Goal: Obtain resource: Obtain resource

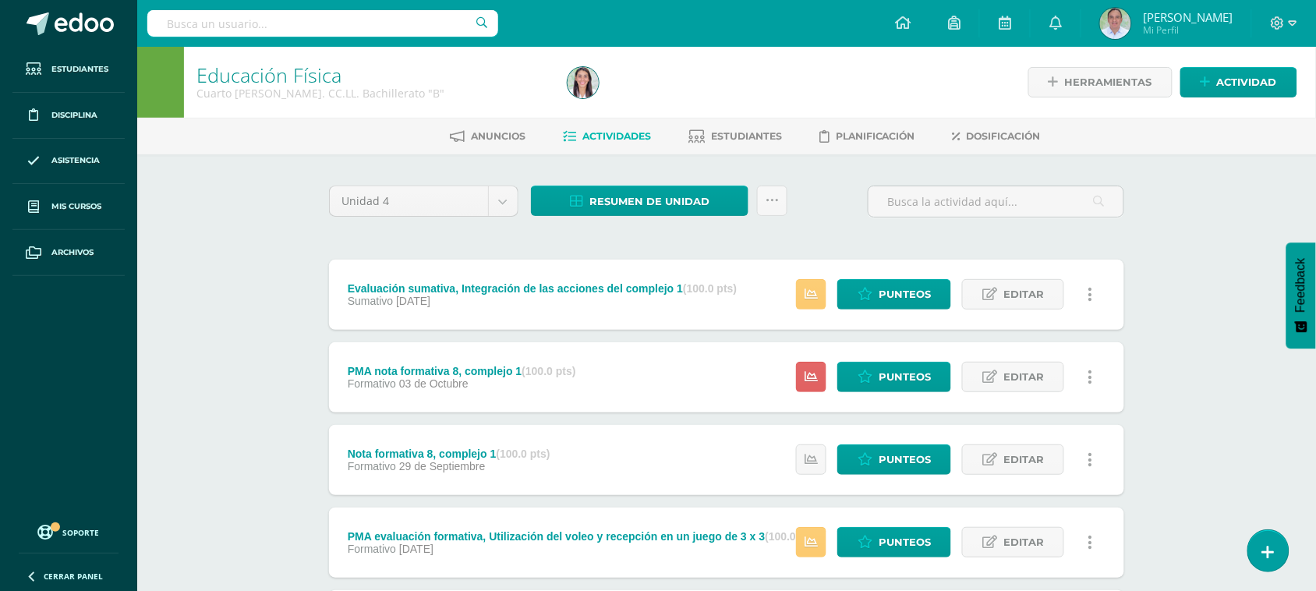
click at [257, 29] on input "text" at bounding box center [322, 23] width 351 height 27
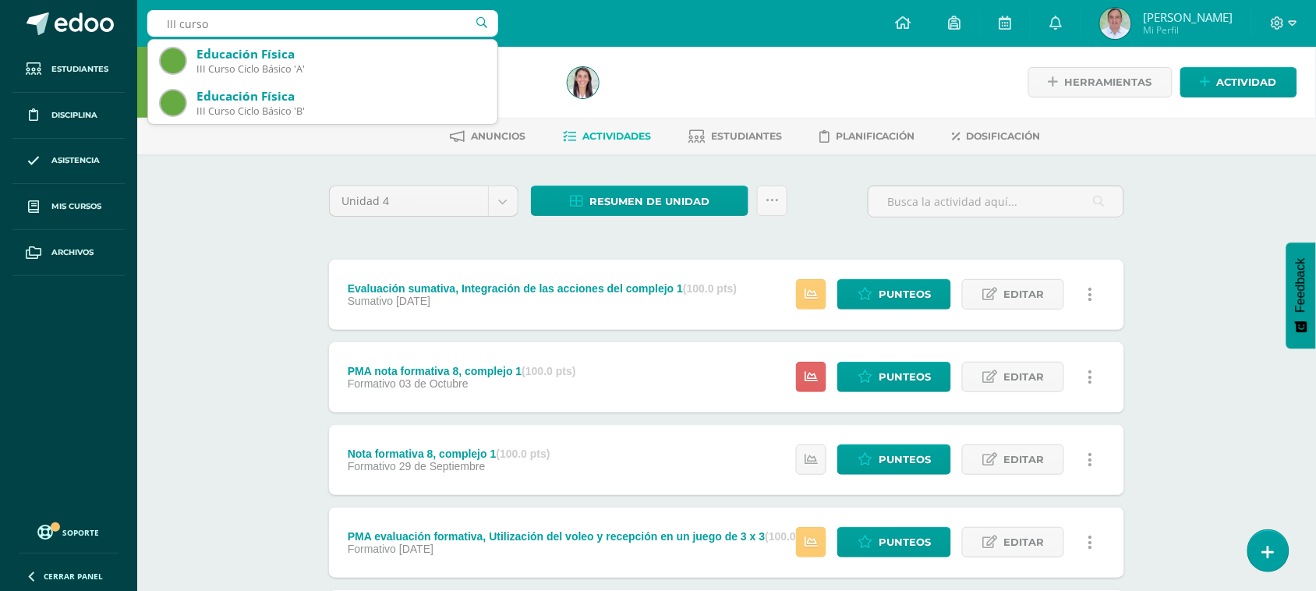
type input "III curso"
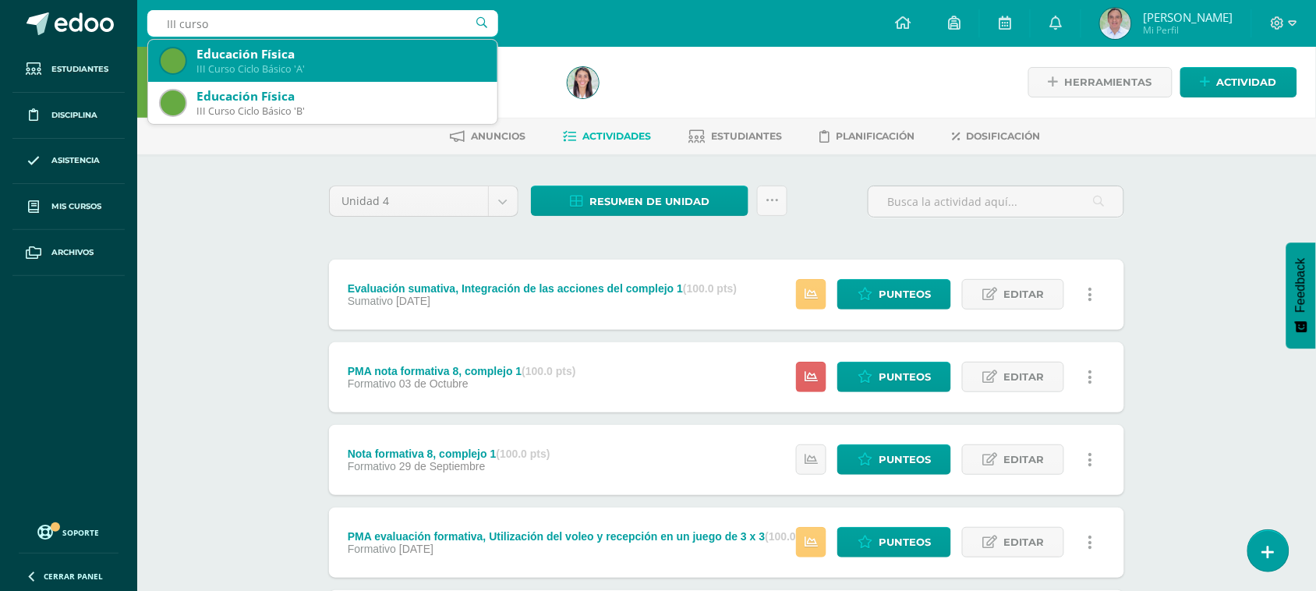
click at [318, 76] on div "III Curso Ciclo Básico 'A'" at bounding box center [341, 68] width 289 height 13
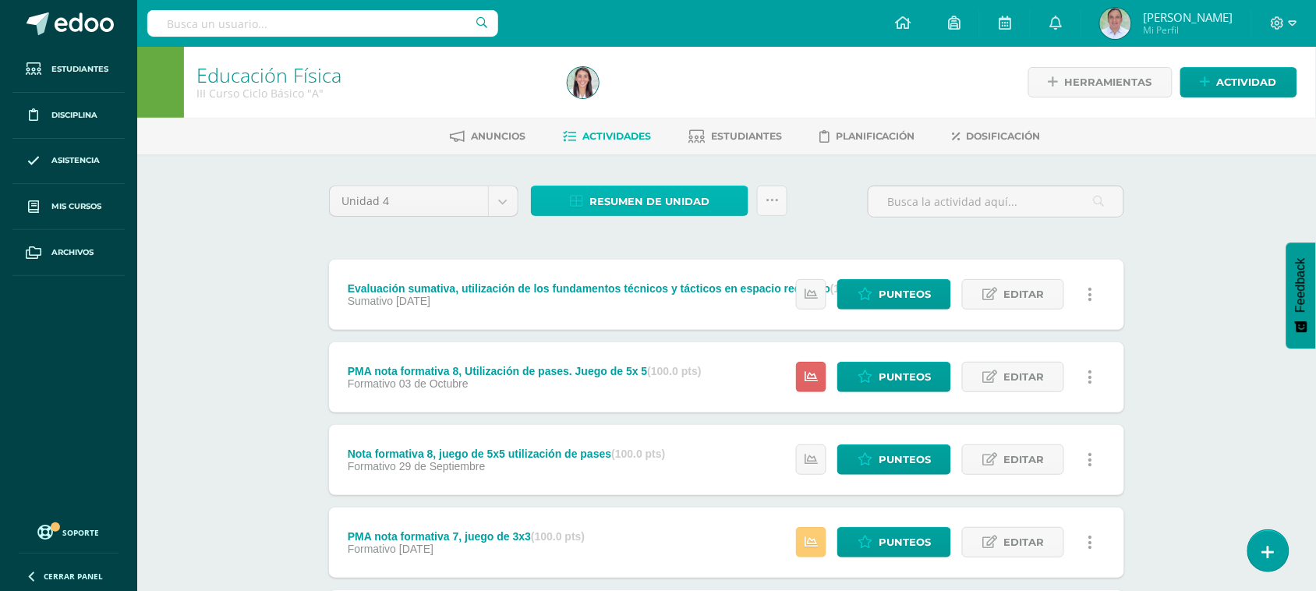
click at [668, 204] on span "Resumen de unidad" at bounding box center [650, 201] width 120 height 29
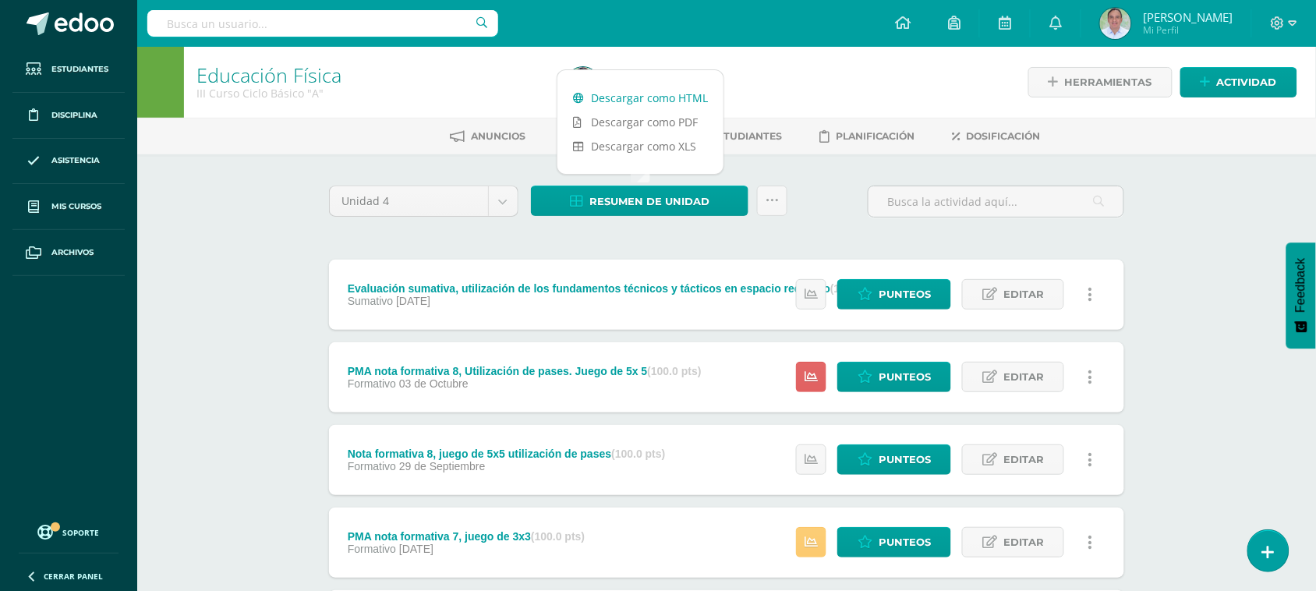
click at [633, 91] on link "Descargar como HTML" at bounding box center [641, 98] width 166 height 24
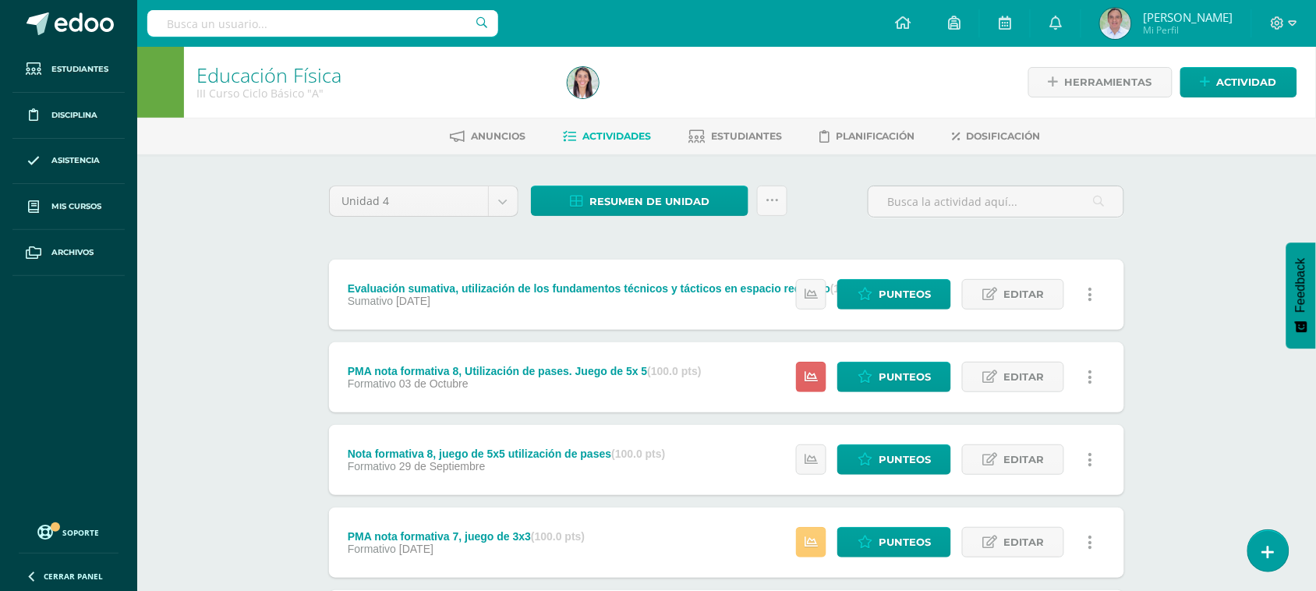
drag, startPoint x: 242, startPoint y: 41, endPoint x: 232, endPoint y: 27, distance: 17.3
click at [232, 27] on input "text" at bounding box center [322, 23] width 351 height 27
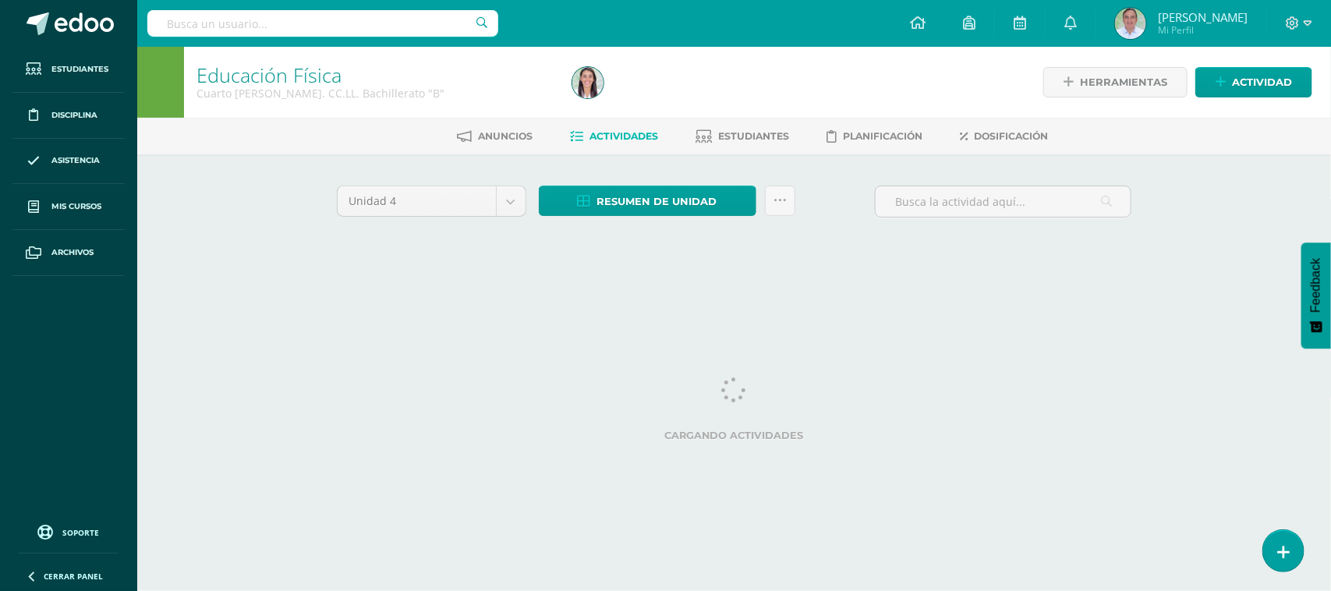
click at [219, 21] on input "text" at bounding box center [322, 23] width 351 height 27
type input "III B"
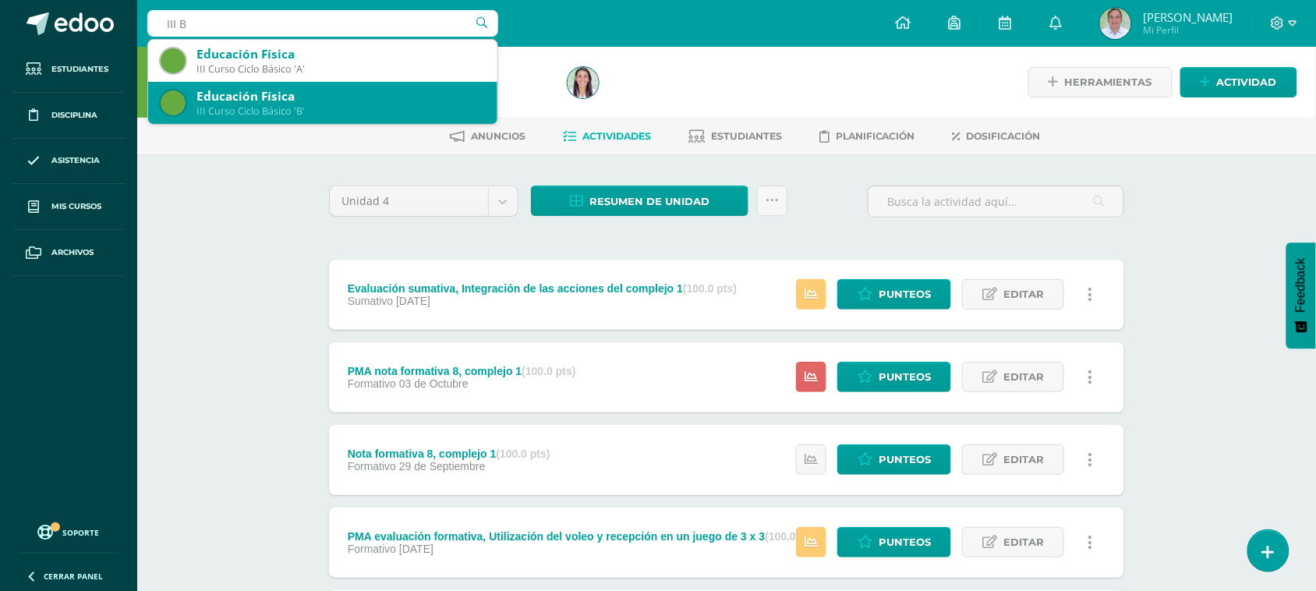
click at [419, 95] on div "Educación Física" at bounding box center [341, 96] width 289 height 16
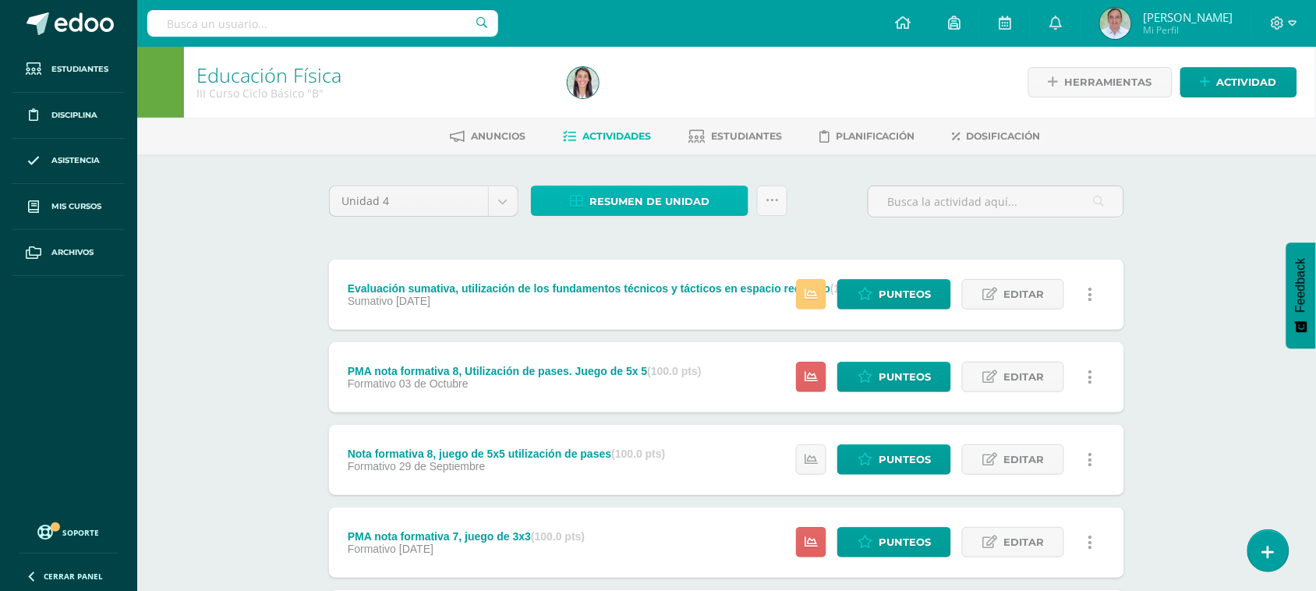
click at [602, 193] on span "Resumen de unidad" at bounding box center [650, 201] width 120 height 29
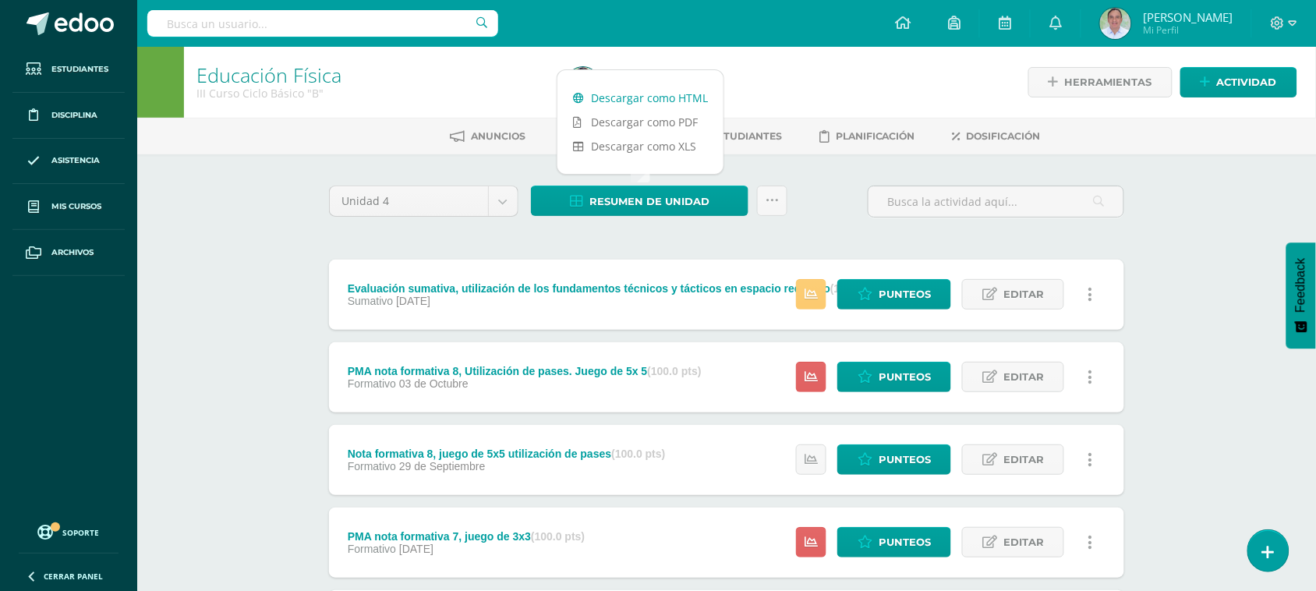
click at [622, 94] on link "Descargar como HTML" at bounding box center [641, 98] width 166 height 24
click at [275, 19] on input "text" at bounding box center [322, 23] width 351 height 27
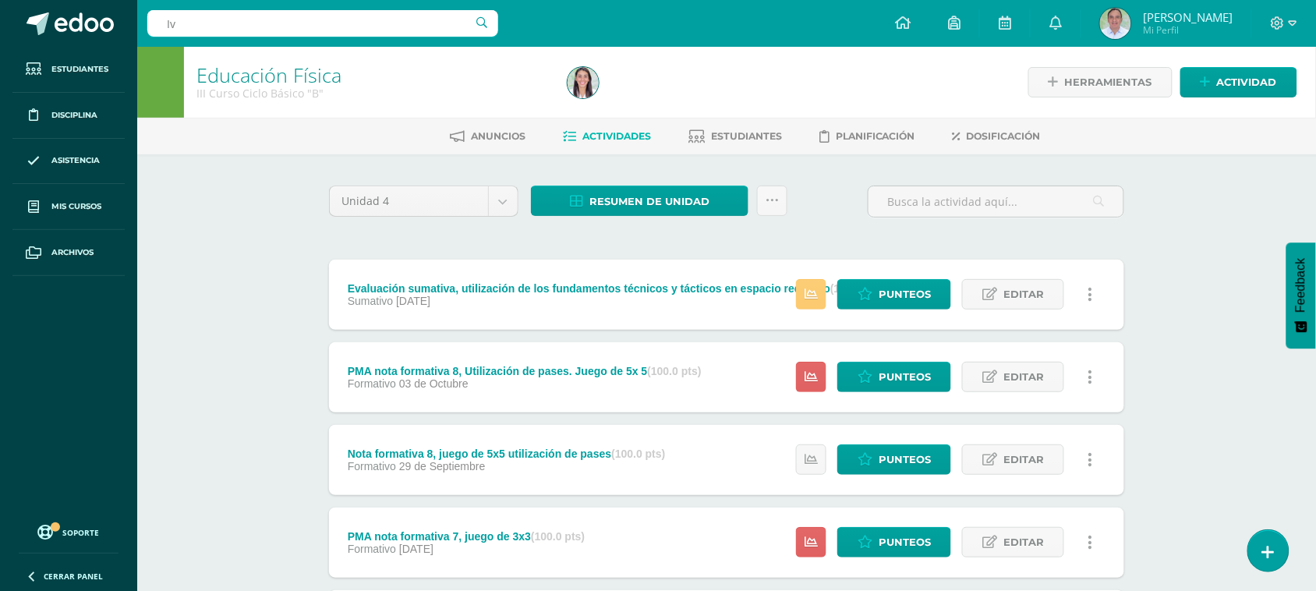
type input "I"
type input "I curso"
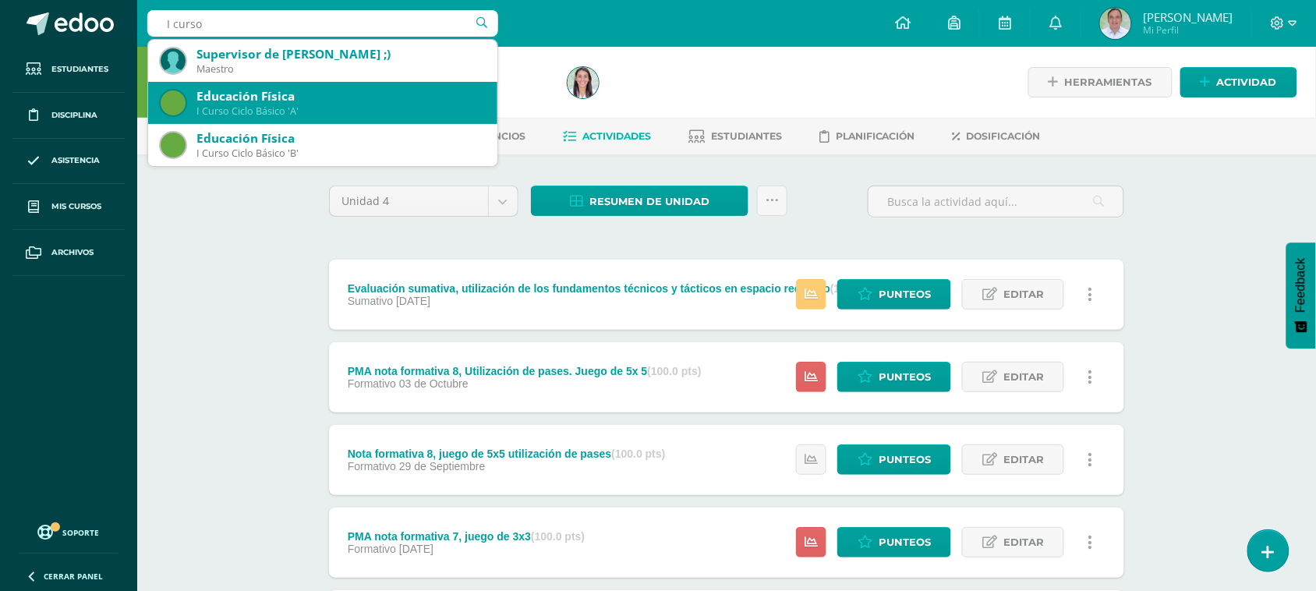
click at [368, 114] on div "I Curso Ciclo Básico 'A'" at bounding box center [341, 111] width 289 height 13
